Goal: Transaction & Acquisition: Purchase product/service

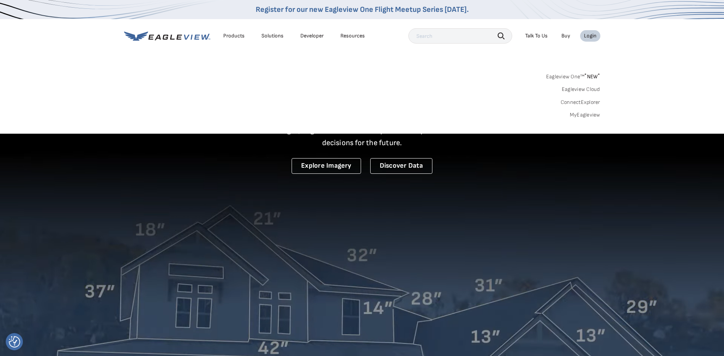
click at [593, 37] on div "Login" at bounding box center [590, 35] width 13 height 7
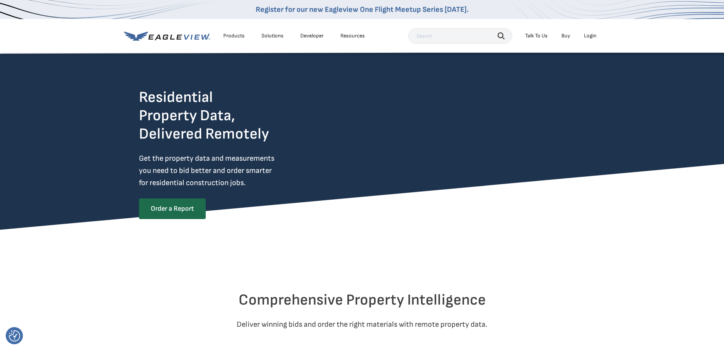
click at [590, 37] on div "Login" at bounding box center [590, 35] width 13 height 7
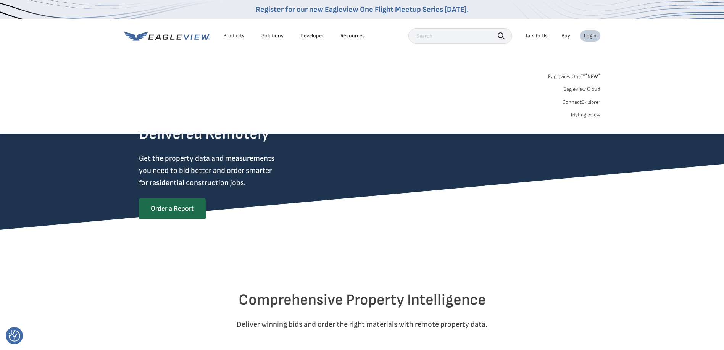
click at [590, 36] on div "Login" at bounding box center [590, 35] width 13 height 7
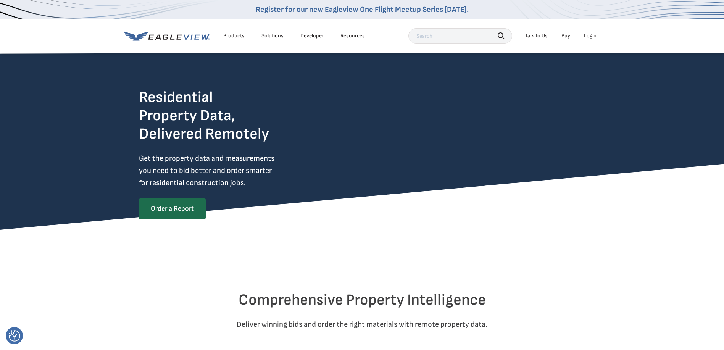
click at [590, 36] on div "Login" at bounding box center [590, 35] width 13 height 7
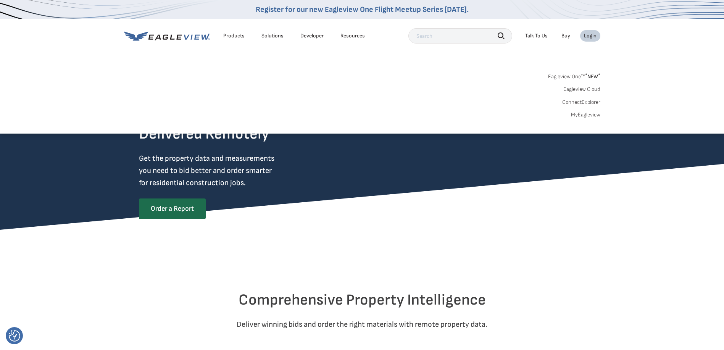
click at [566, 71] on link "Eagleview One™ * NEW *" at bounding box center [574, 75] width 52 height 9
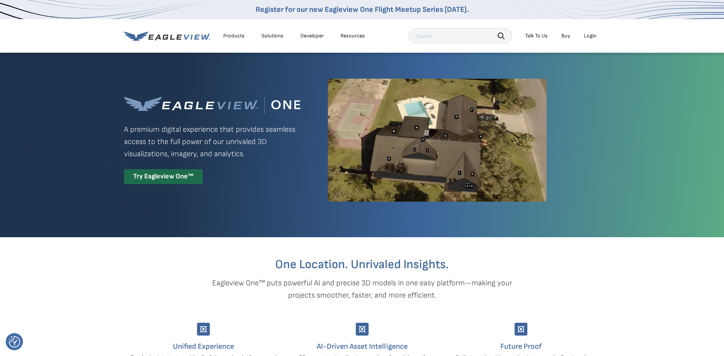
click at [591, 35] on div "Login" at bounding box center [590, 35] width 13 height 7
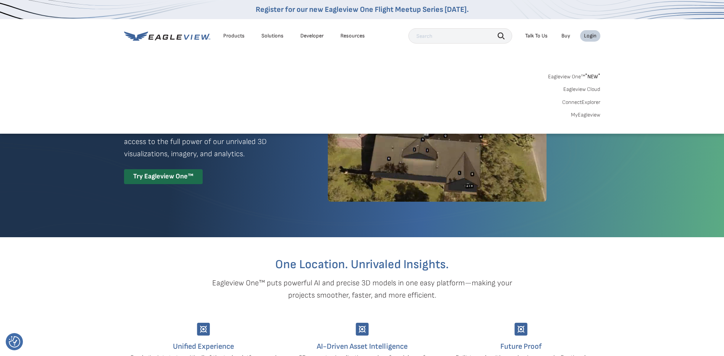
click at [580, 76] on link "Eagleview One™ * NEW *" at bounding box center [574, 75] width 52 height 9
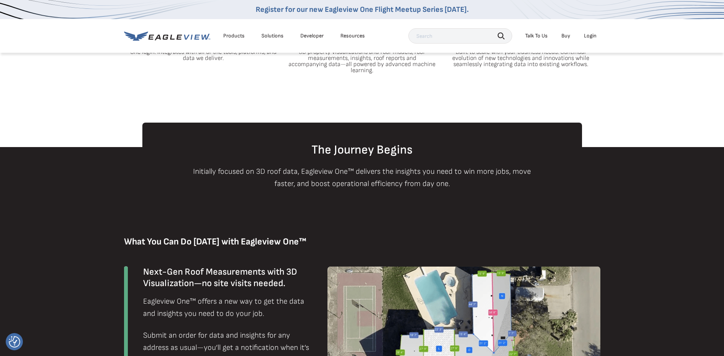
scroll to position [38, 0]
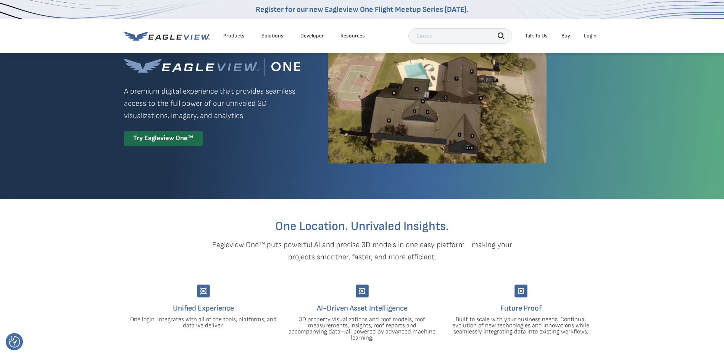
click at [588, 37] on div "Login" at bounding box center [590, 35] width 13 height 7
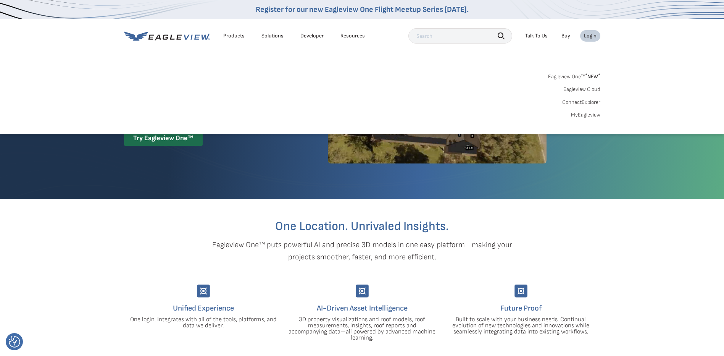
click at [579, 115] on link "MyEagleview" at bounding box center [585, 114] width 29 height 7
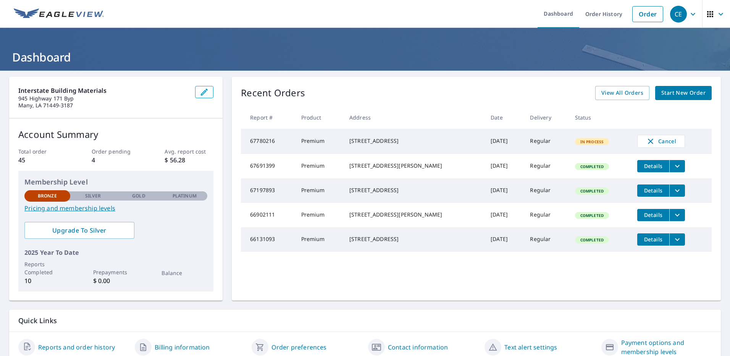
click at [681, 97] on span "Start New Order" at bounding box center [683, 93] width 44 height 10
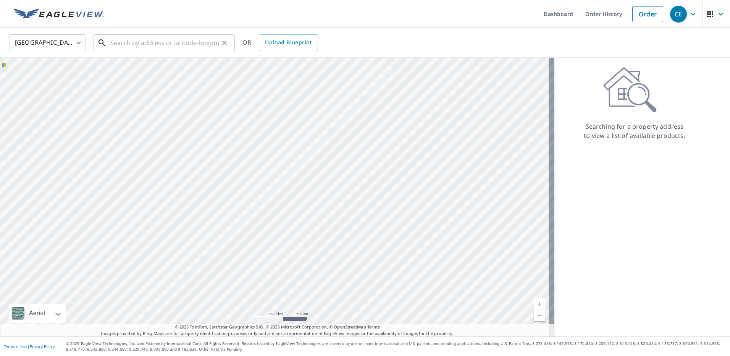
click at [185, 40] on input "text" at bounding box center [164, 42] width 109 height 21
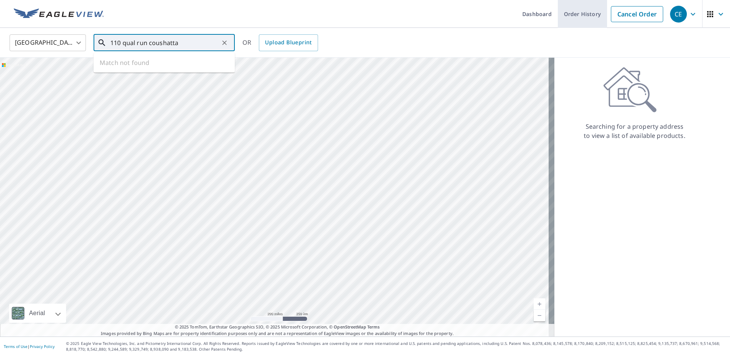
type input "110 qual run coushatta"
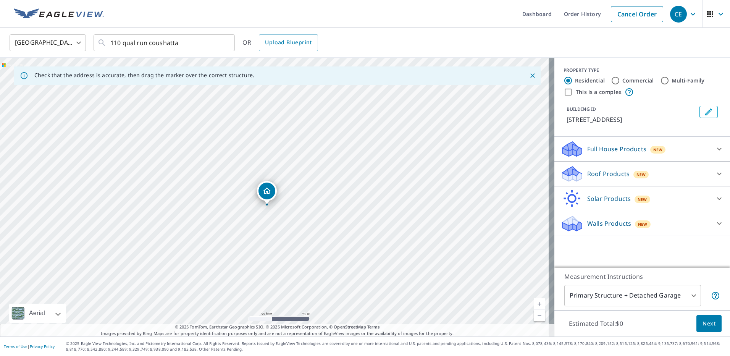
drag, startPoint x: 288, startPoint y: 193, endPoint x: 275, endPoint y: 205, distance: 17.0
drag, startPoint x: 275, startPoint y: 205, endPoint x: 284, endPoint y: 233, distance: 29.8
click at [284, 233] on div "[STREET_ADDRESS]" at bounding box center [277, 197] width 554 height 279
click at [696, 326] on button "Next" at bounding box center [708, 323] width 25 height 17
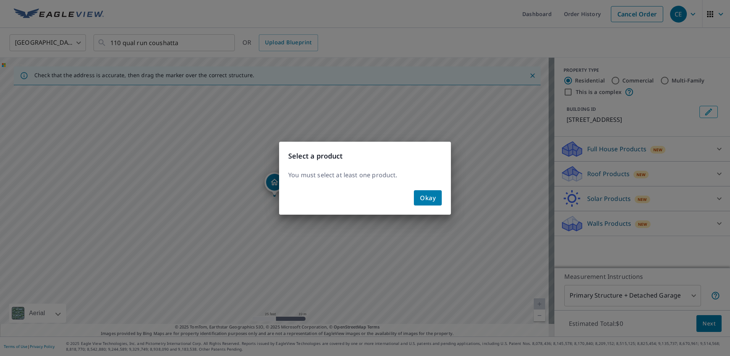
click at [435, 200] on span "Okay" at bounding box center [428, 197] width 16 height 11
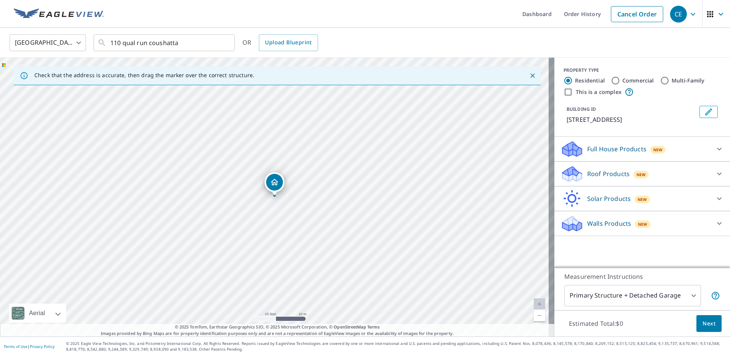
click at [717, 173] on icon at bounding box center [719, 174] width 5 height 3
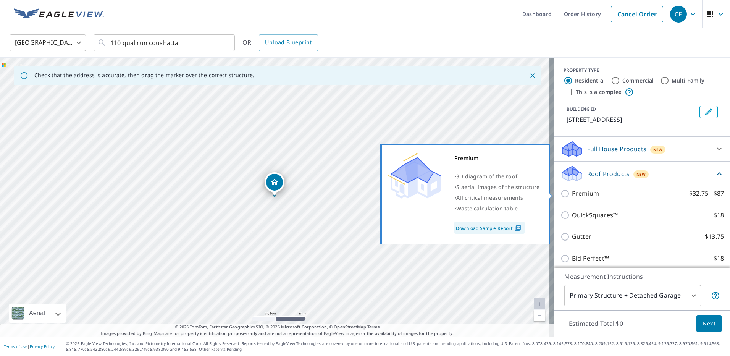
click at [564, 191] on input "Premium $32.75 - $87" at bounding box center [566, 193] width 11 height 9
checkbox input "true"
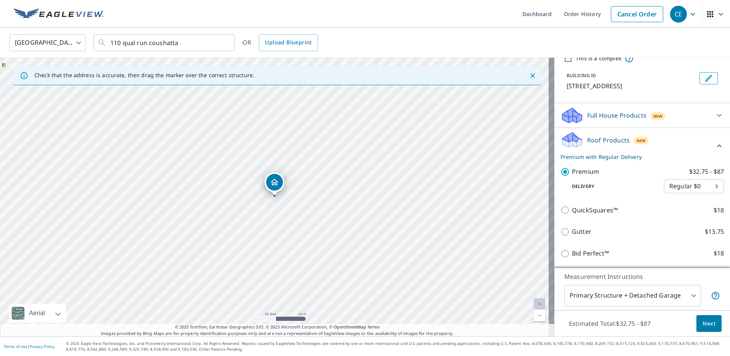
scroll to position [83, 0]
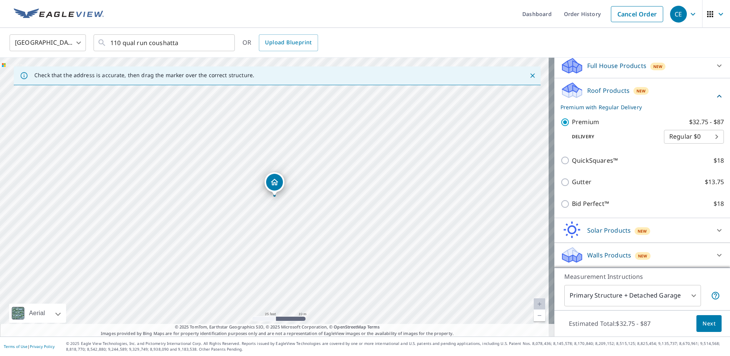
click at [703, 323] on span "Next" at bounding box center [709, 324] width 13 height 10
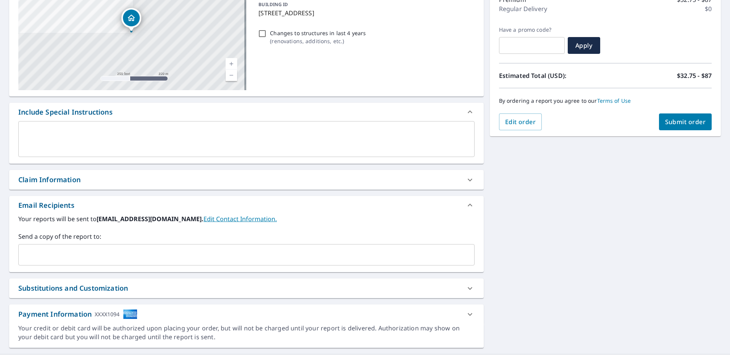
scroll to position [115, 0]
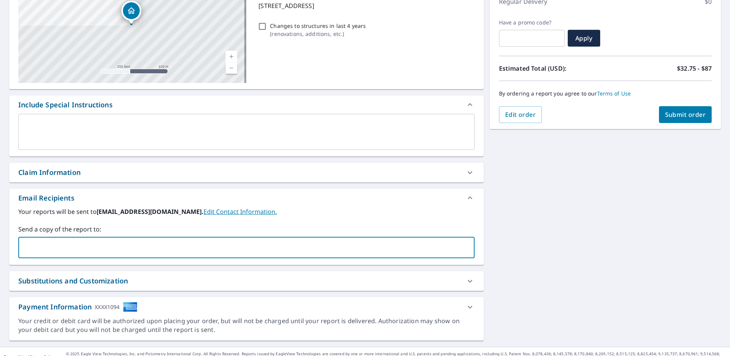
click at [301, 252] on input "text" at bounding box center [241, 247] width 438 height 15
type input "[EMAIL_ADDRESS][DOMAIN_NAME]"
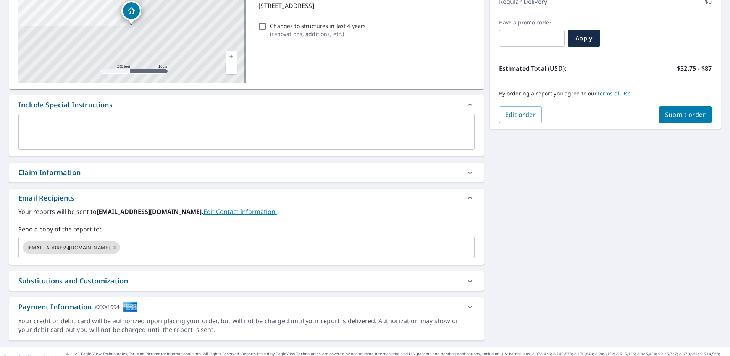
click at [587, 239] on div "[STREET_ADDRESS] A standard road map Aerial A detailed look from above Labels L…" at bounding box center [365, 151] width 730 height 391
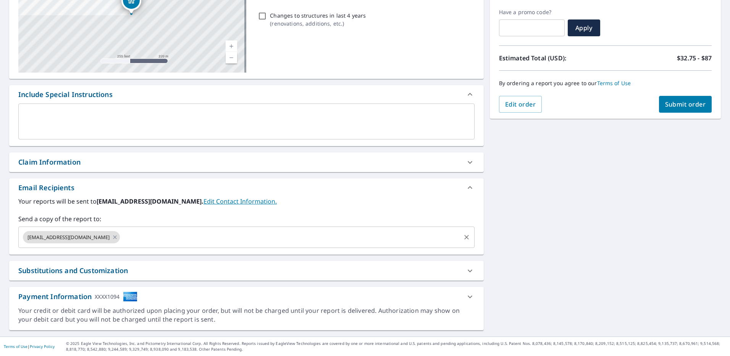
click at [331, 231] on input "text" at bounding box center [290, 237] width 338 height 15
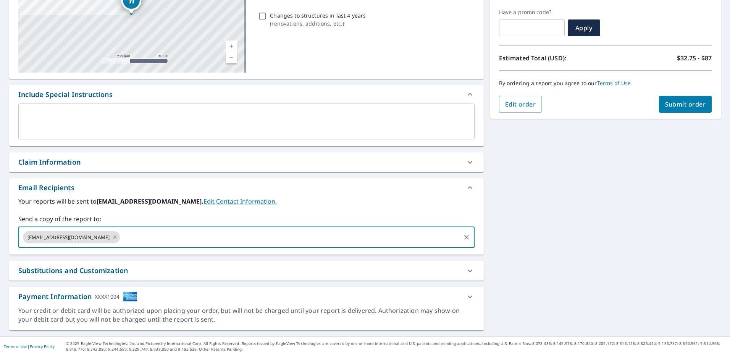
click at [665, 107] on span "Submit order" at bounding box center [685, 104] width 41 height 8
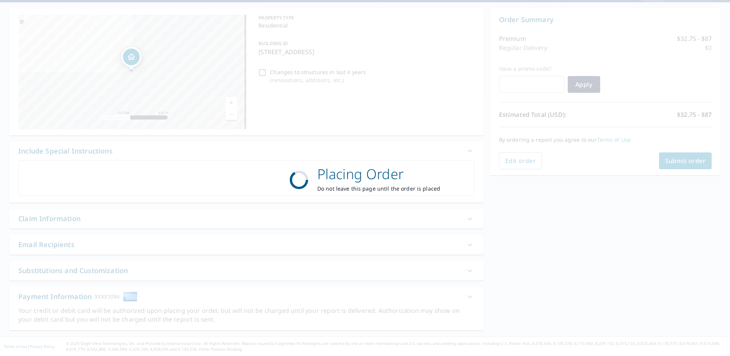
scroll to position [68, 0]
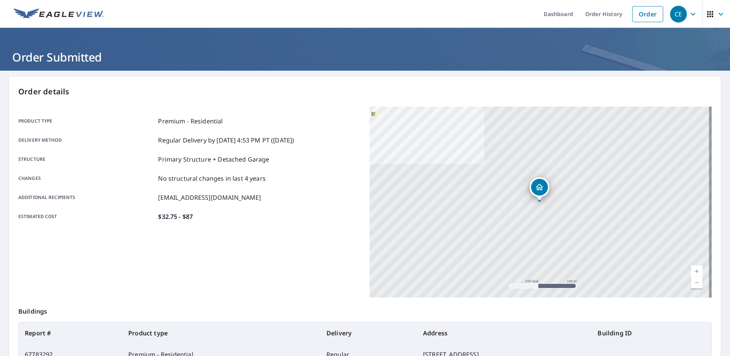
scroll to position [94, 0]
